Goal: Information Seeking & Learning: Learn about a topic

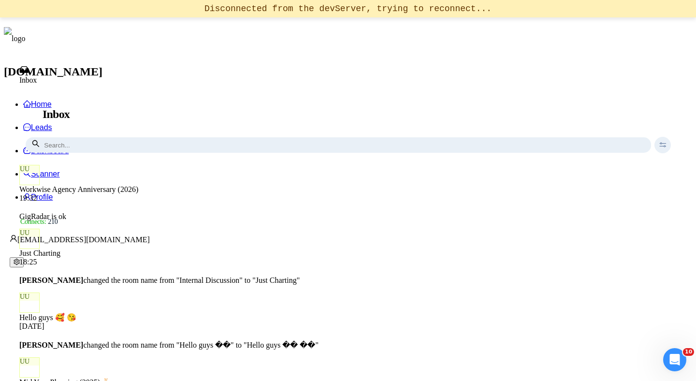
scroll to position [13, 0]
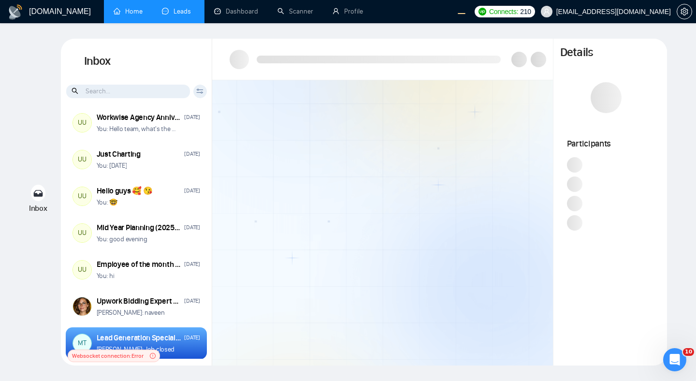
click at [119, 13] on link "Home" at bounding box center [128, 11] width 29 height 8
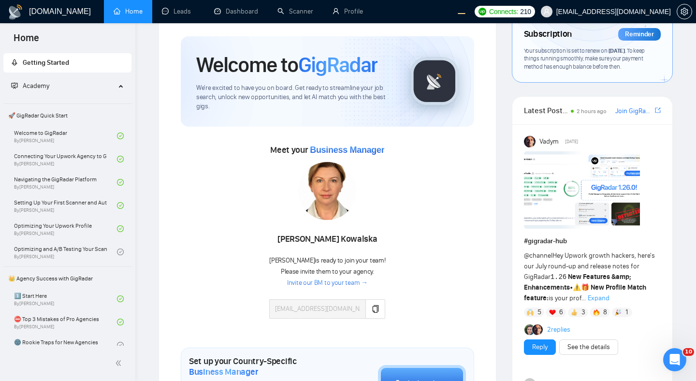
scroll to position [26, 0]
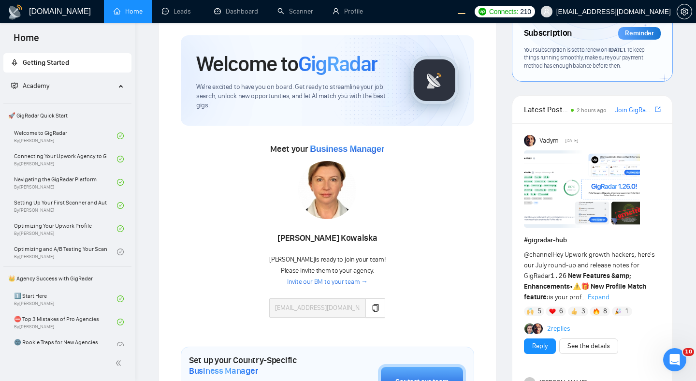
click at [601, 298] on span "Expand" at bounding box center [598, 297] width 22 height 8
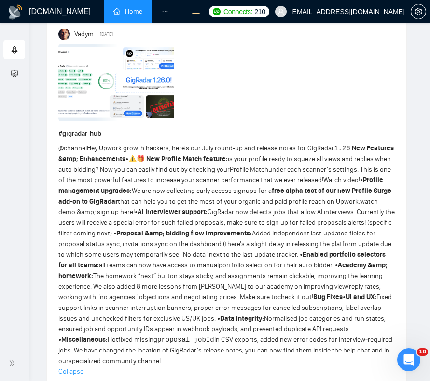
scroll to position [1144, 0]
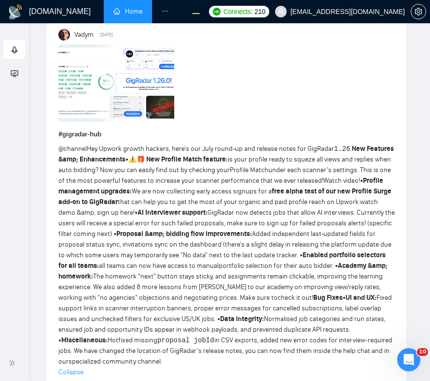
click at [316, 214] on span "@channel Hey Upwork growth hackers, here's our July round-up and release notes …" at bounding box center [226, 254] width 337 height 221
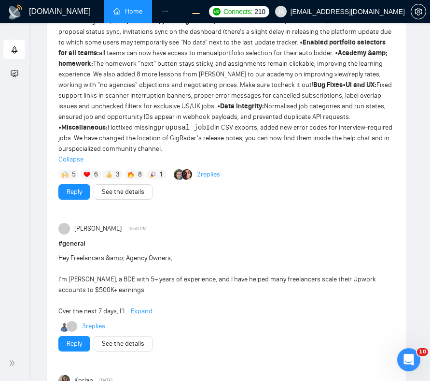
scroll to position [1431, 0]
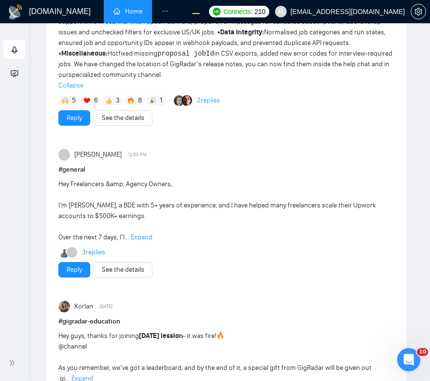
click at [306, 156] on div "Makadiya Hardik 12:50 PM # general Hey Freelancers &amp; Agency Owners, I’m Har…" at bounding box center [226, 213] width 337 height 129
click at [144, 233] on span "Expand" at bounding box center [142, 237] width 22 height 8
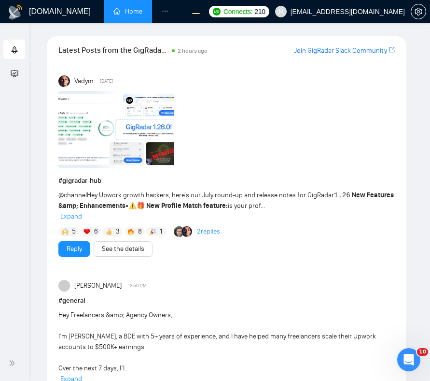
scroll to position [1118, 0]
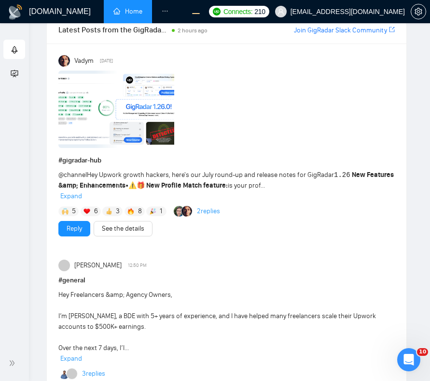
click at [68, 192] on span "Expand" at bounding box center [71, 196] width 22 height 8
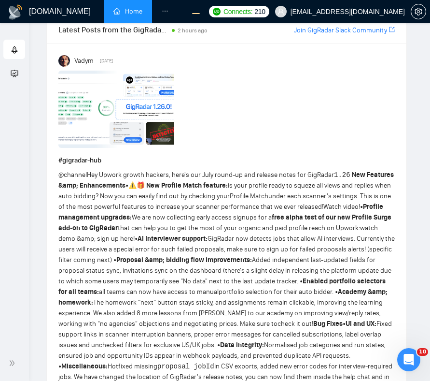
click at [294, 171] on p "@channel Hey Upwork growth hackers, here's our July round-up and release notes …" at bounding box center [226, 281] width 337 height 223
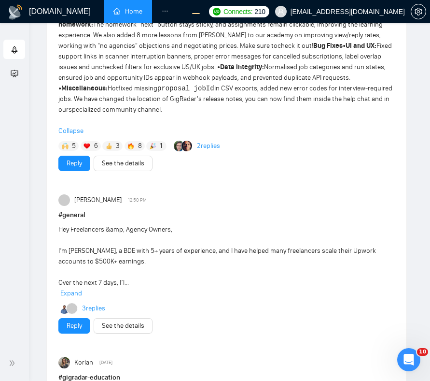
scroll to position [1430, 0]
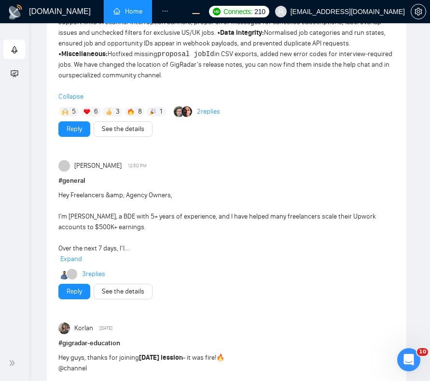
click at [72, 255] on span "Expand" at bounding box center [71, 259] width 22 height 8
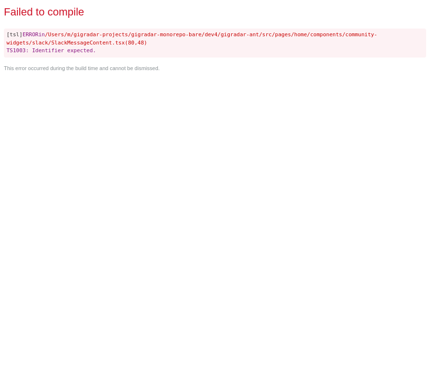
scroll to position [0, 0]
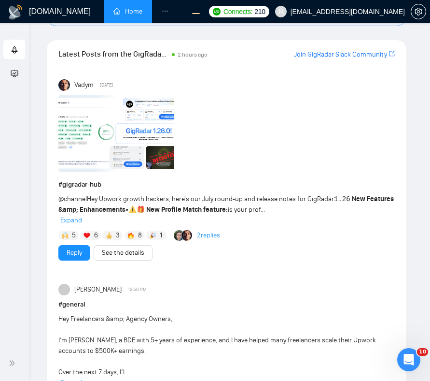
scroll to position [1093, 0]
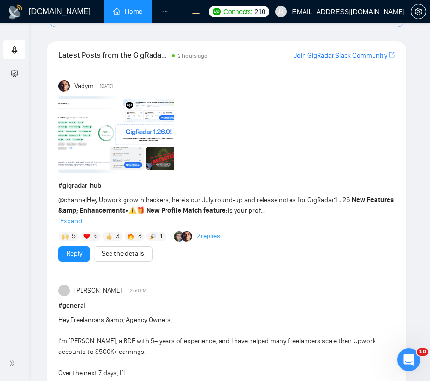
click at [77, 217] on span "Expand" at bounding box center [71, 221] width 22 height 8
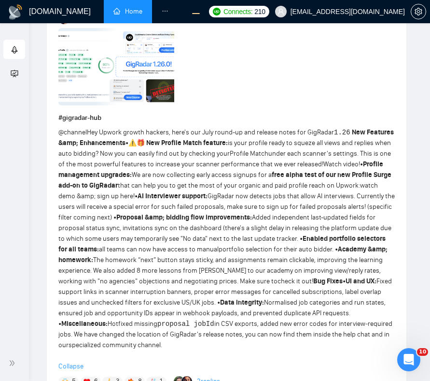
scroll to position [1156, 0]
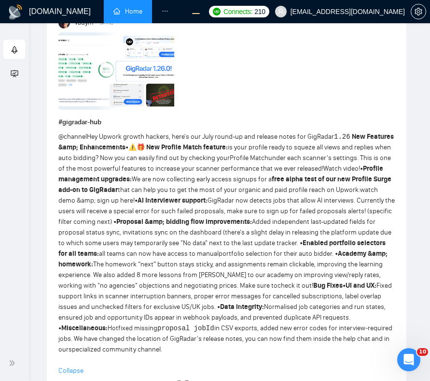
click at [281, 117] on h1 "# gigradar-hub" at bounding box center [226, 122] width 337 height 11
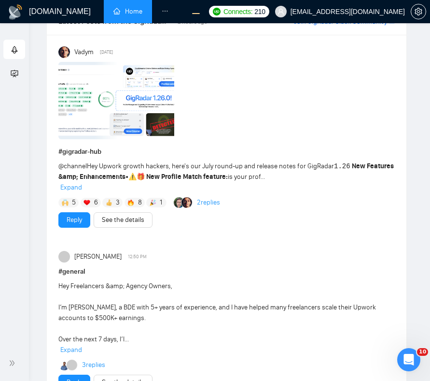
scroll to position [1173, 0]
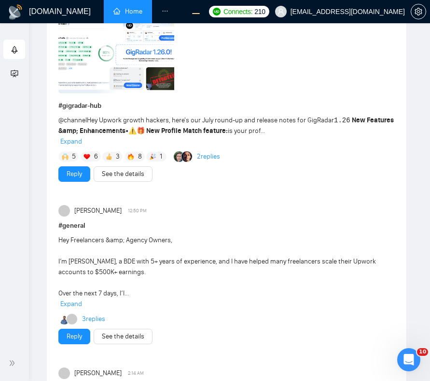
click at [70, 300] on span "Expand" at bounding box center [71, 304] width 22 height 8
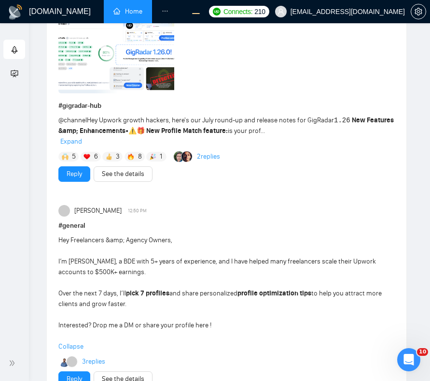
click at [306, 136] on div "@channel Hey Upwork growth hackers, here's our July round-up and release notes …" at bounding box center [226, 131] width 337 height 32
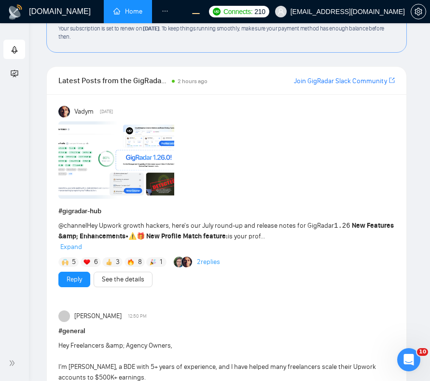
click at [67, 243] on span "Expand" at bounding box center [71, 247] width 22 height 8
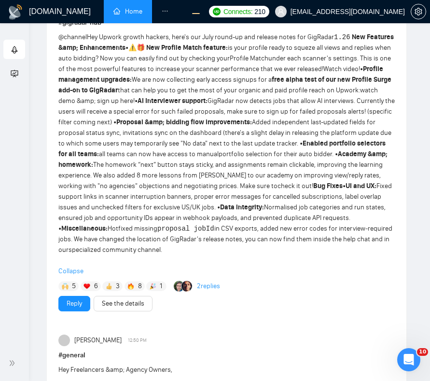
scroll to position [1250, 0]
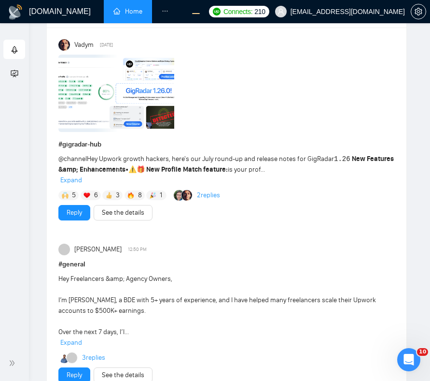
click at [77, 176] on span "Expand" at bounding box center [71, 180] width 22 height 8
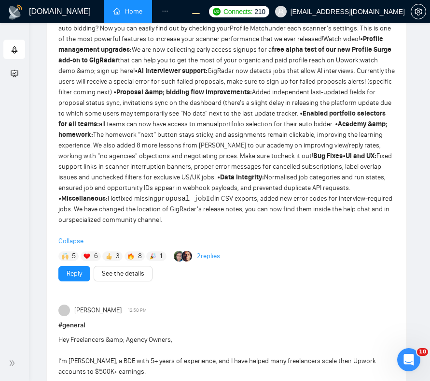
scroll to position [1295, 0]
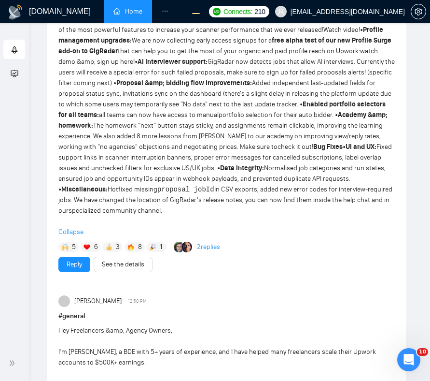
click at [298, 191] on p "@channel Hey Upwork growth hackers, here's our July round-up and release notes …" at bounding box center [226, 104] width 337 height 223
click at [305, 207] on p "@channel Hey Upwork growth hackers, here's our July round-up and release notes …" at bounding box center [226, 104] width 337 height 223
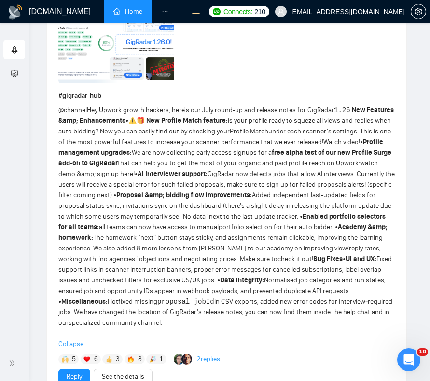
scroll to position [1182, 0]
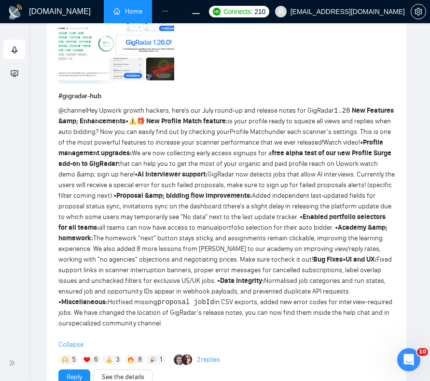
click at [359, 255] on p "@channel Hey Upwork growth hackers, here's our July round-up and release notes …" at bounding box center [226, 216] width 337 height 223
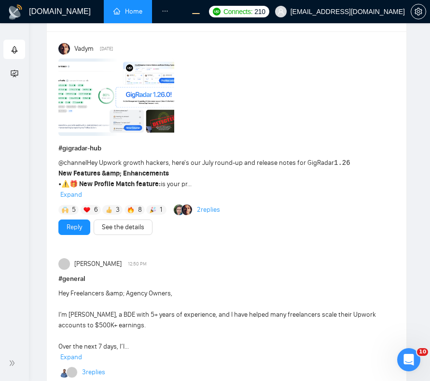
click at [77, 190] on span "Expand" at bounding box center [71, 194] width 22 height 8
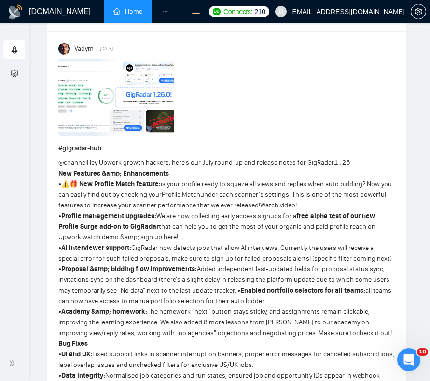
click at [312, 157] on p "@channel Hey Upwork growth hackers, here's our July round-up and release notes …" at bounding box center [226, 290] width 337 height 266
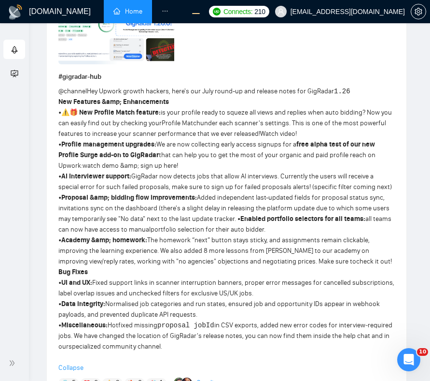
scroll to position [1187, 0]
